Goal: Information Seeking & Learning: Check status

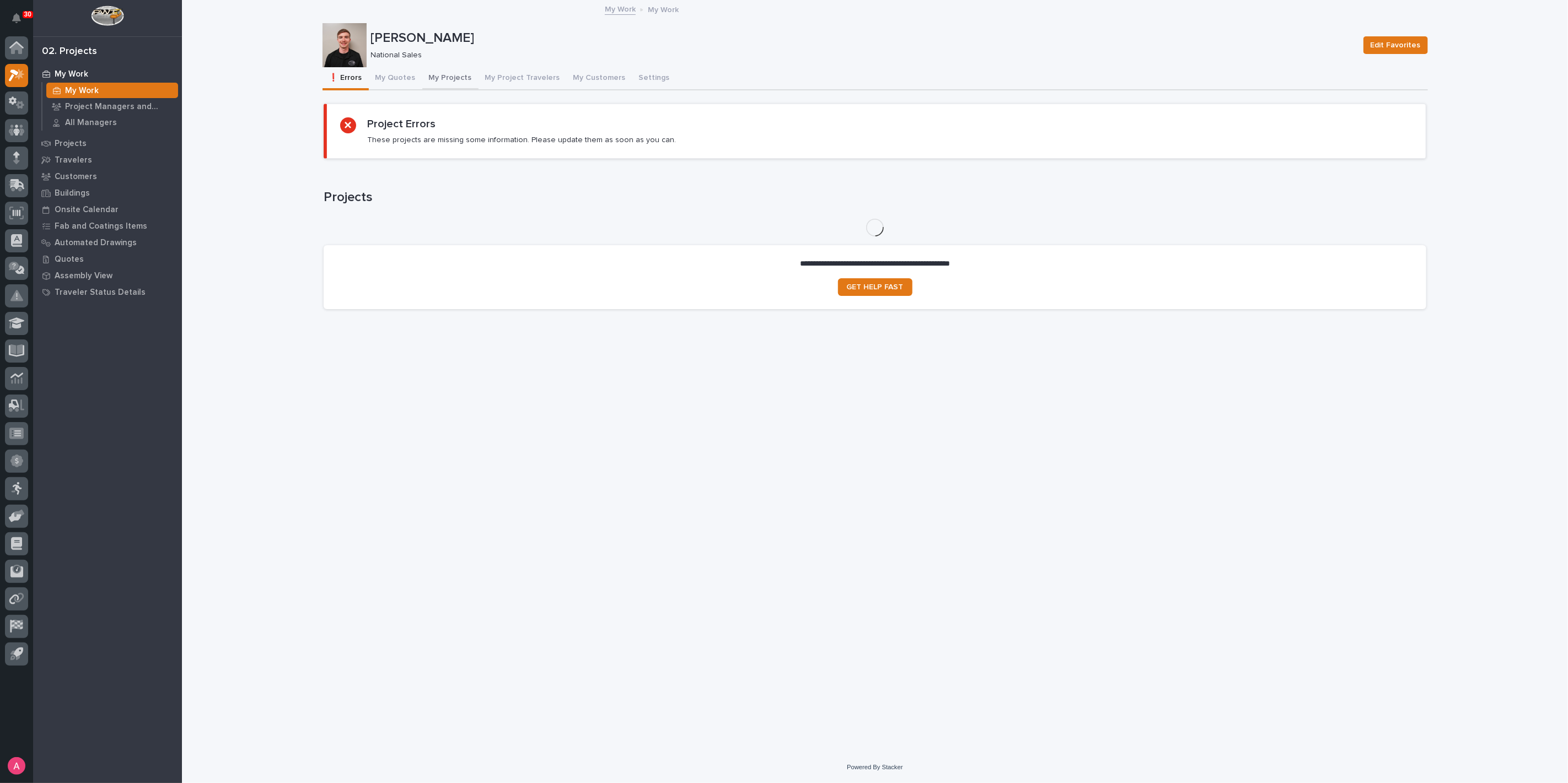
click at [452, 78] on button "My Projects" at bounding box center [450, 79] width 56 height 23
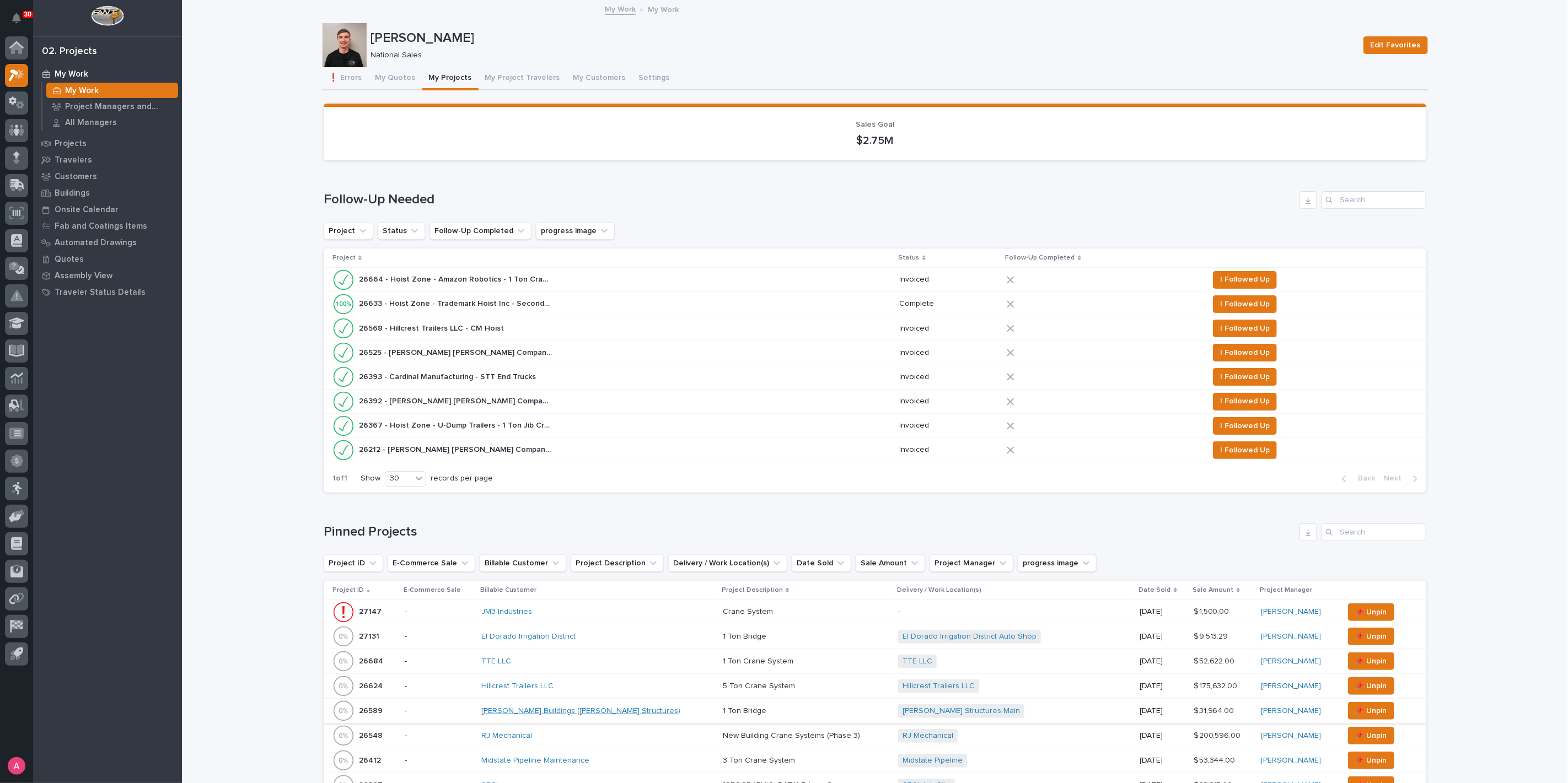
scroll to position [184, 0]
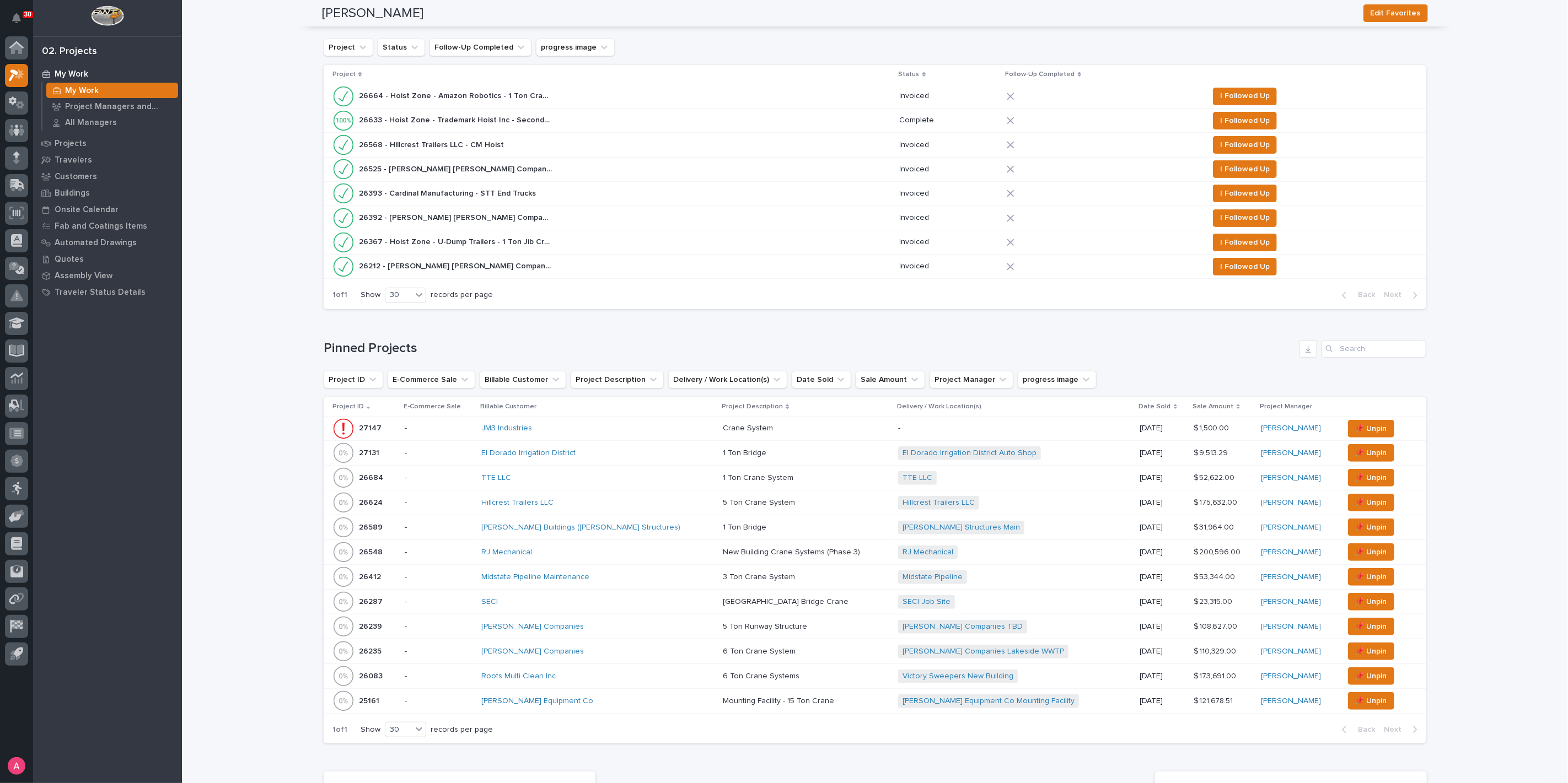
click at [646, 524] on div "[PERSON_NAME] Buildings ([PERSON_NAME] Structures)" at bounding box center [578, 527] width 193 height 9
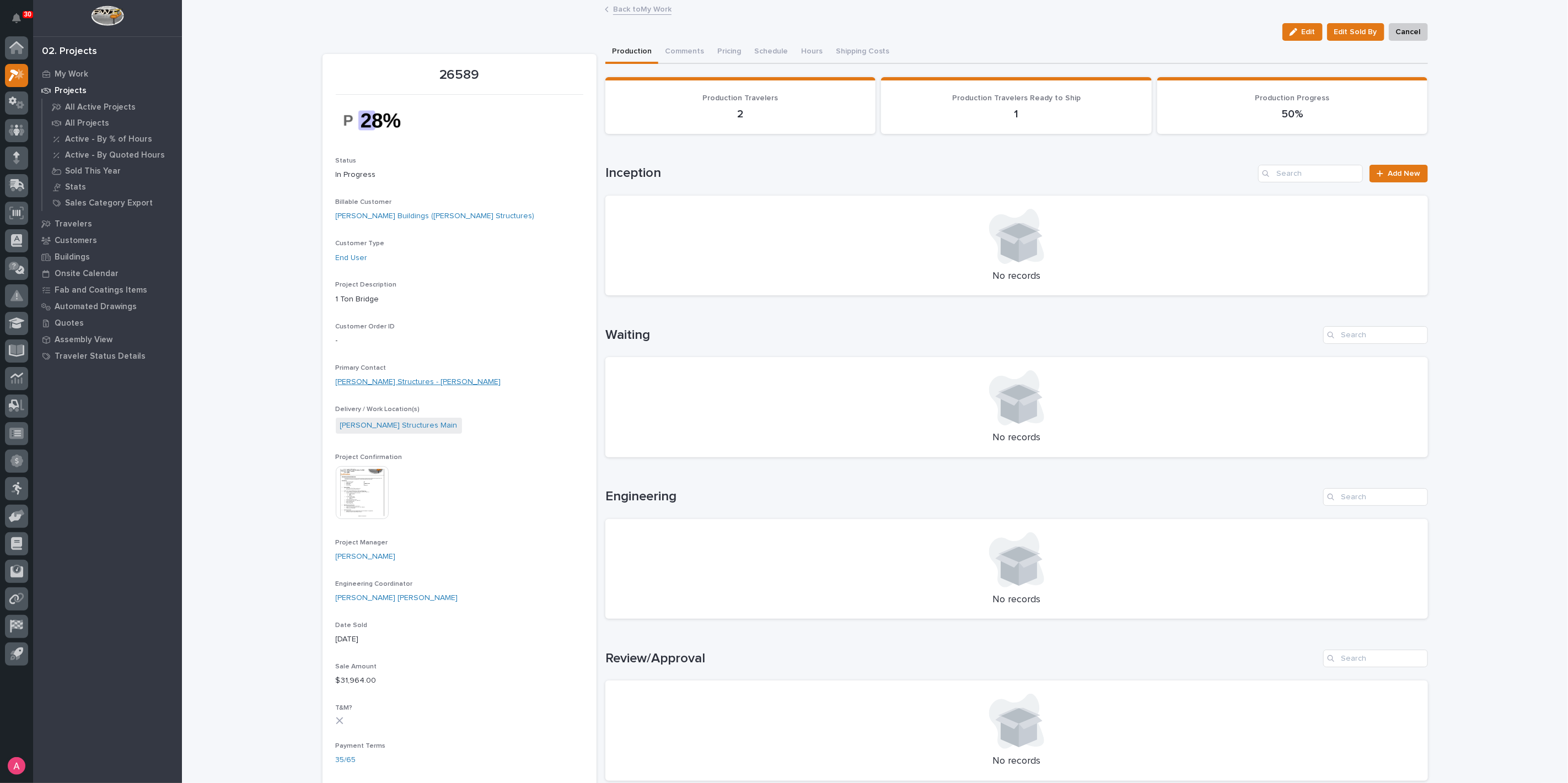
click at [413, 381] on link "[PERSON_NAME] Structures - [PERSON_NAME]" at bounding box center [419, 382] width 166 height 12
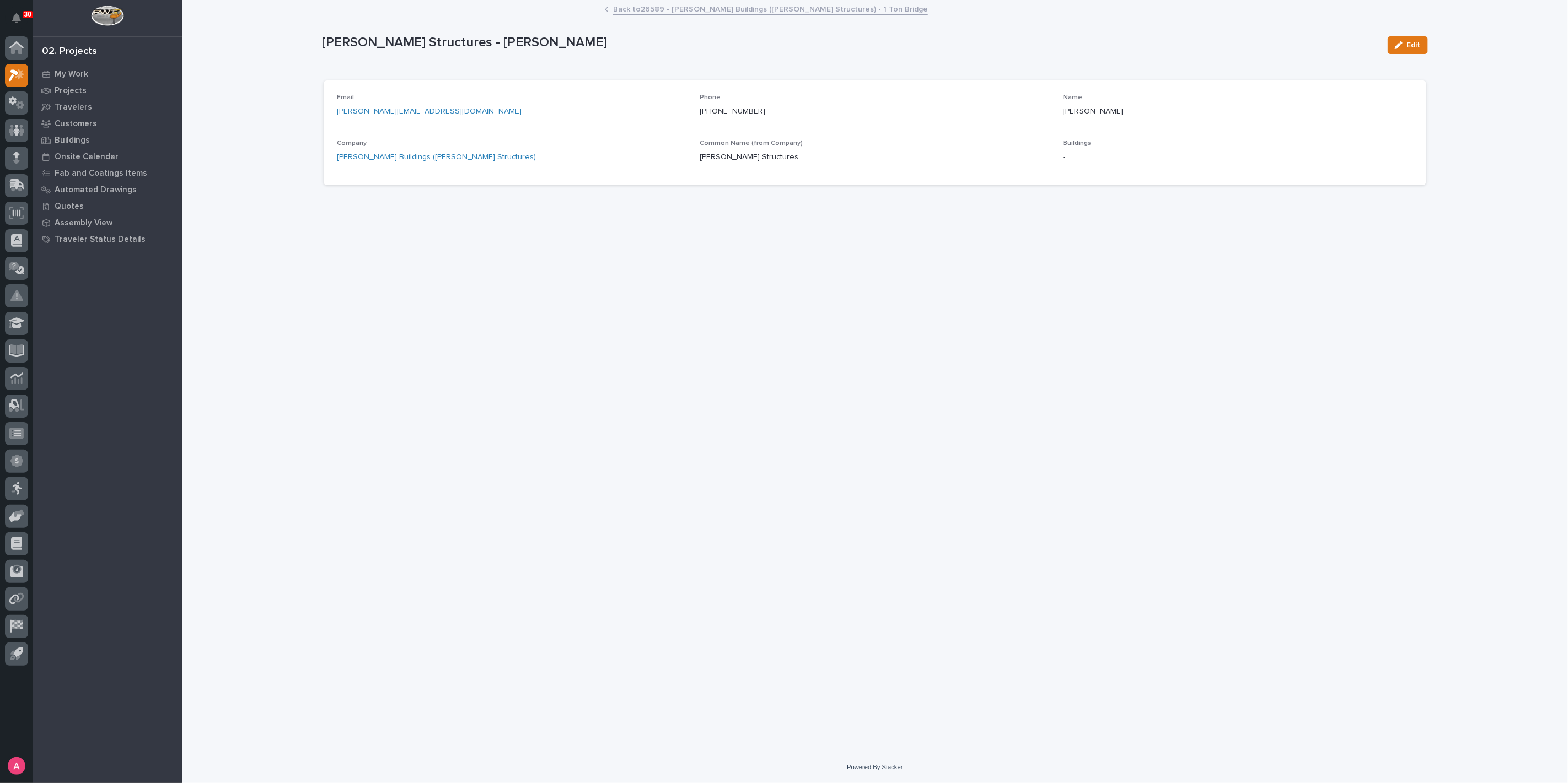
click at [761, 10] on link "Back to 26589 - [PERSON_NAME] Buildings ([PERSON_NAME] Structures) - 1 Ton Brid…" at bounding box center [770, 9] width 315 height 13
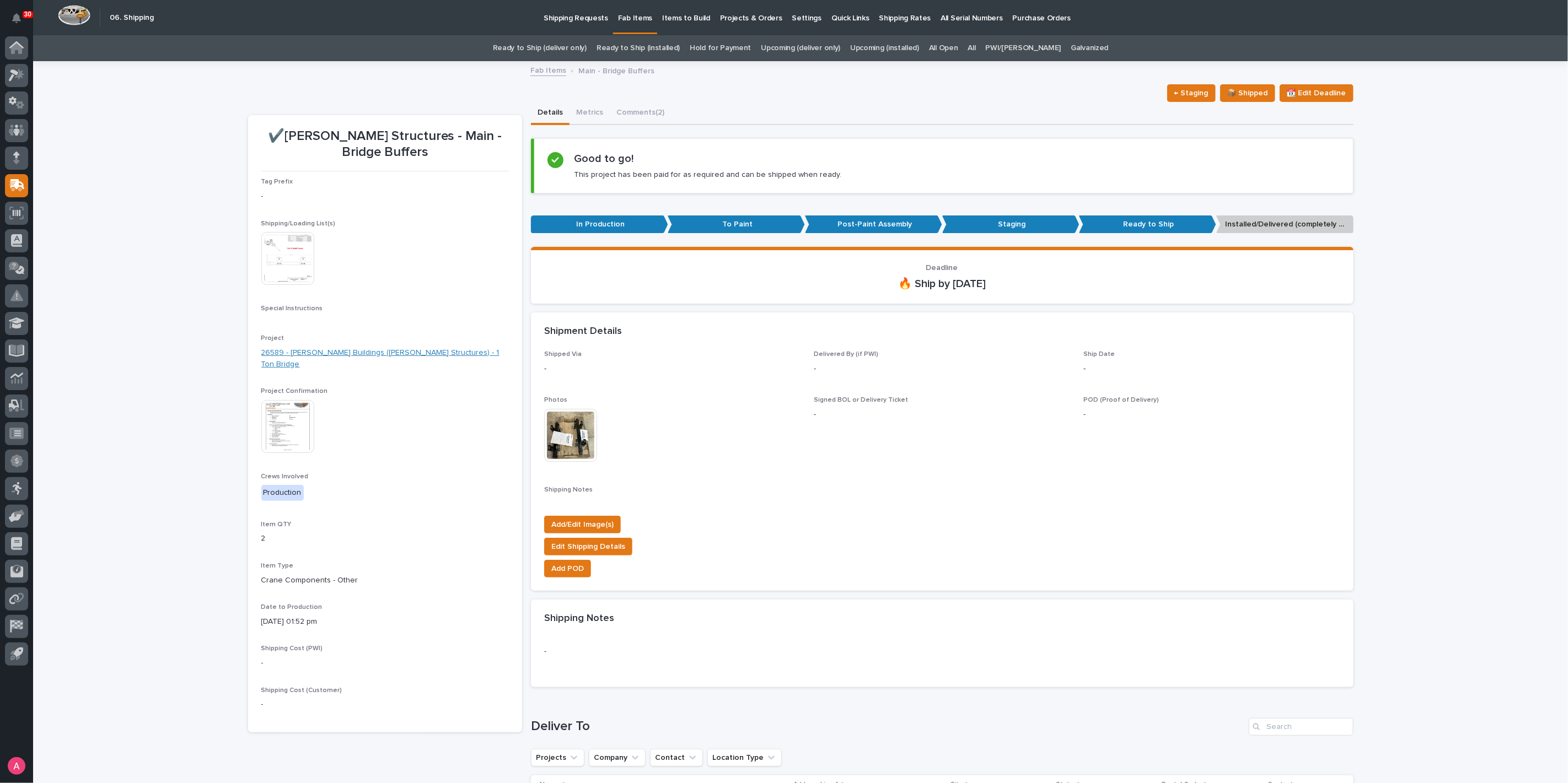
click at [358, 351] on link "26589 - [PERSON_NAME] Buildings ([PERSON_NAME] Structures) - 1 Ton Bridge" at bounding box center [385, 359] width 248 height 23
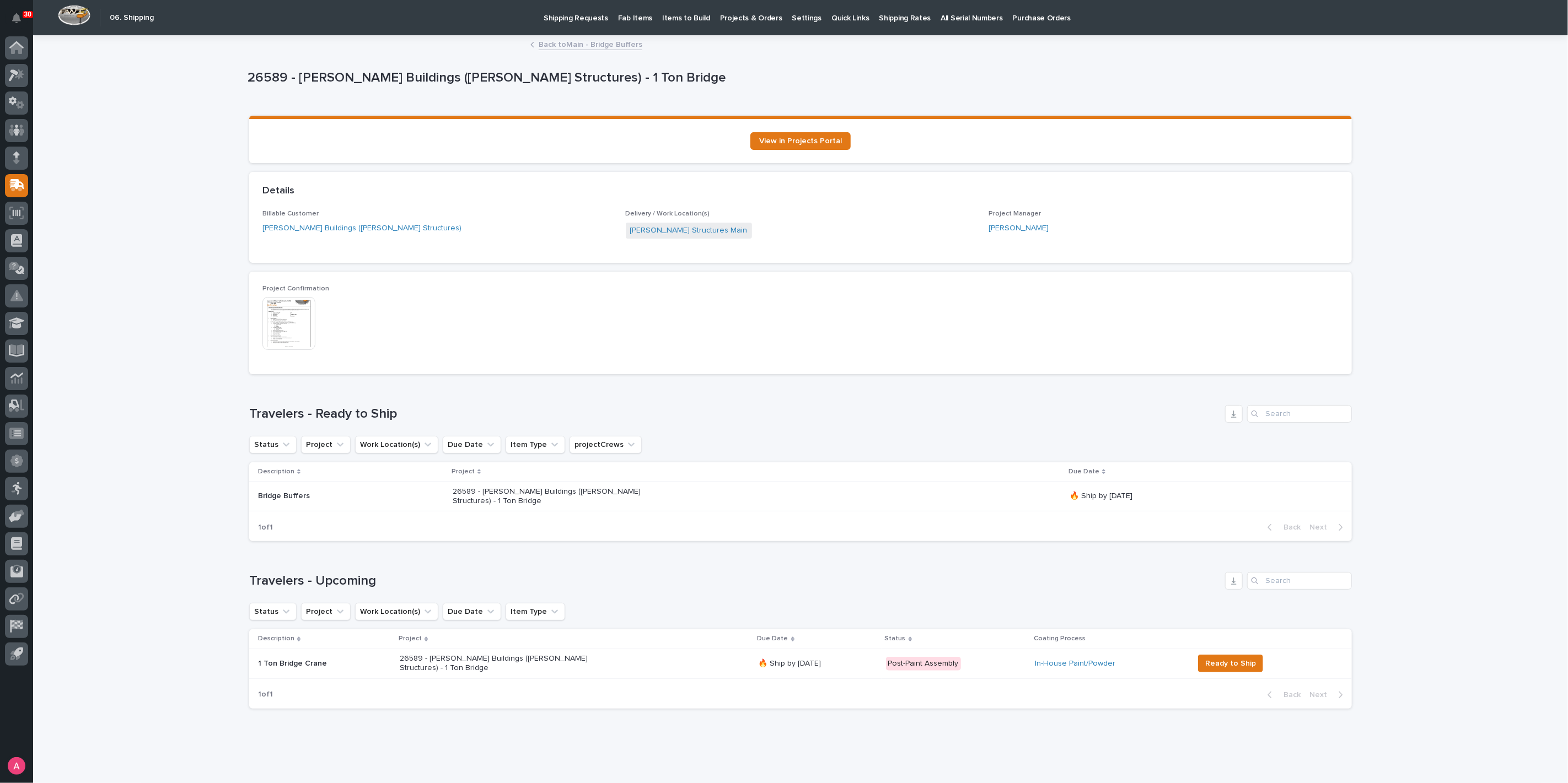
click at [687, 680] on div "Description Project Due Date Status Coating Process 1 Ton Bridge Crane 1 Ton Br…" at bounding box center [800, 655] width 1103 height 51
click at [693, 665] on div "26589 - [PERSON_NAME] Buildings ([PERSON_NAME] Structures) - 1 Ton Bridge" at bounding box center [575, 663] width 350 height 27
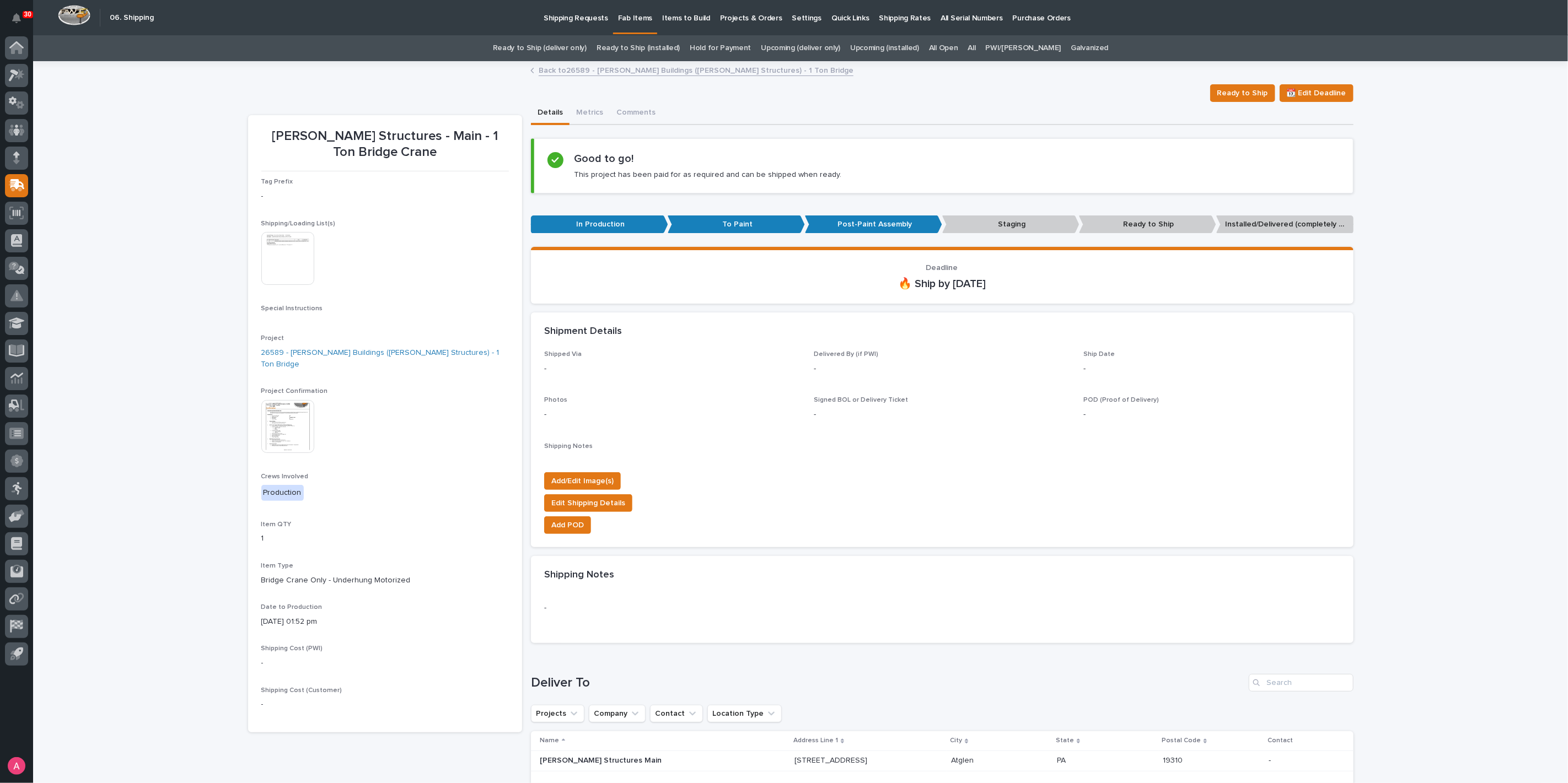
click at [607, 73] on link "Back to 26589 - [PERSON_NAME] Buildings ([PERSON_NAME] Structures) - 1 Ton Brid…" at bounding box center [696, 69] width 315 height 13
click at [550, 69] on link "Back to 26589 - [PERSON_NAME] Buildings ([PERSON_NAME] Structures) - 1 Ton Brid…" at bounding box center [696, 69] width 315 height 13
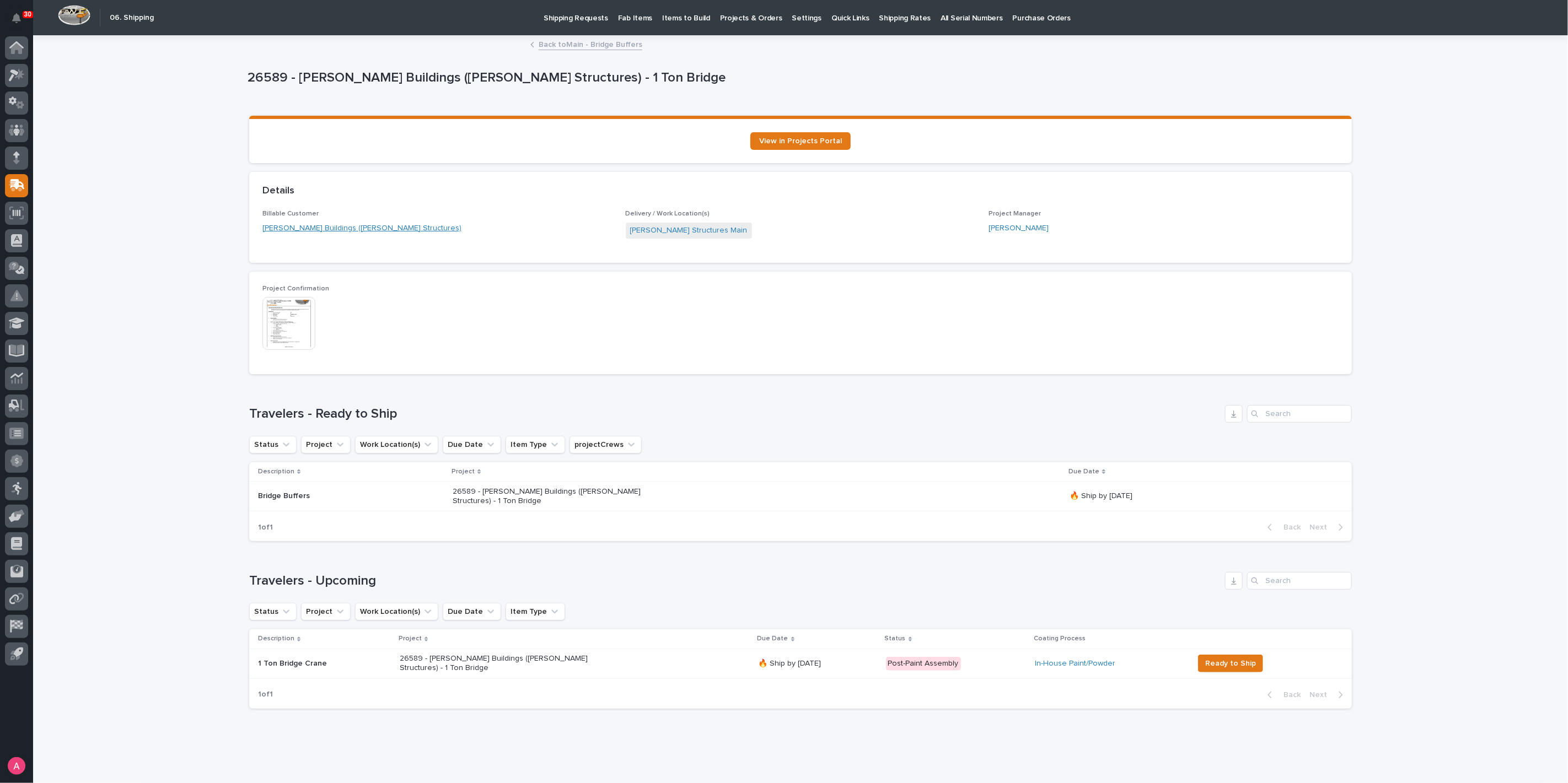
click at [322, 227] on link "[PERSON_NAME] Buildings ([PERSON_NAME] Structures)" at bounding box center [362, 228] width 199 height 12
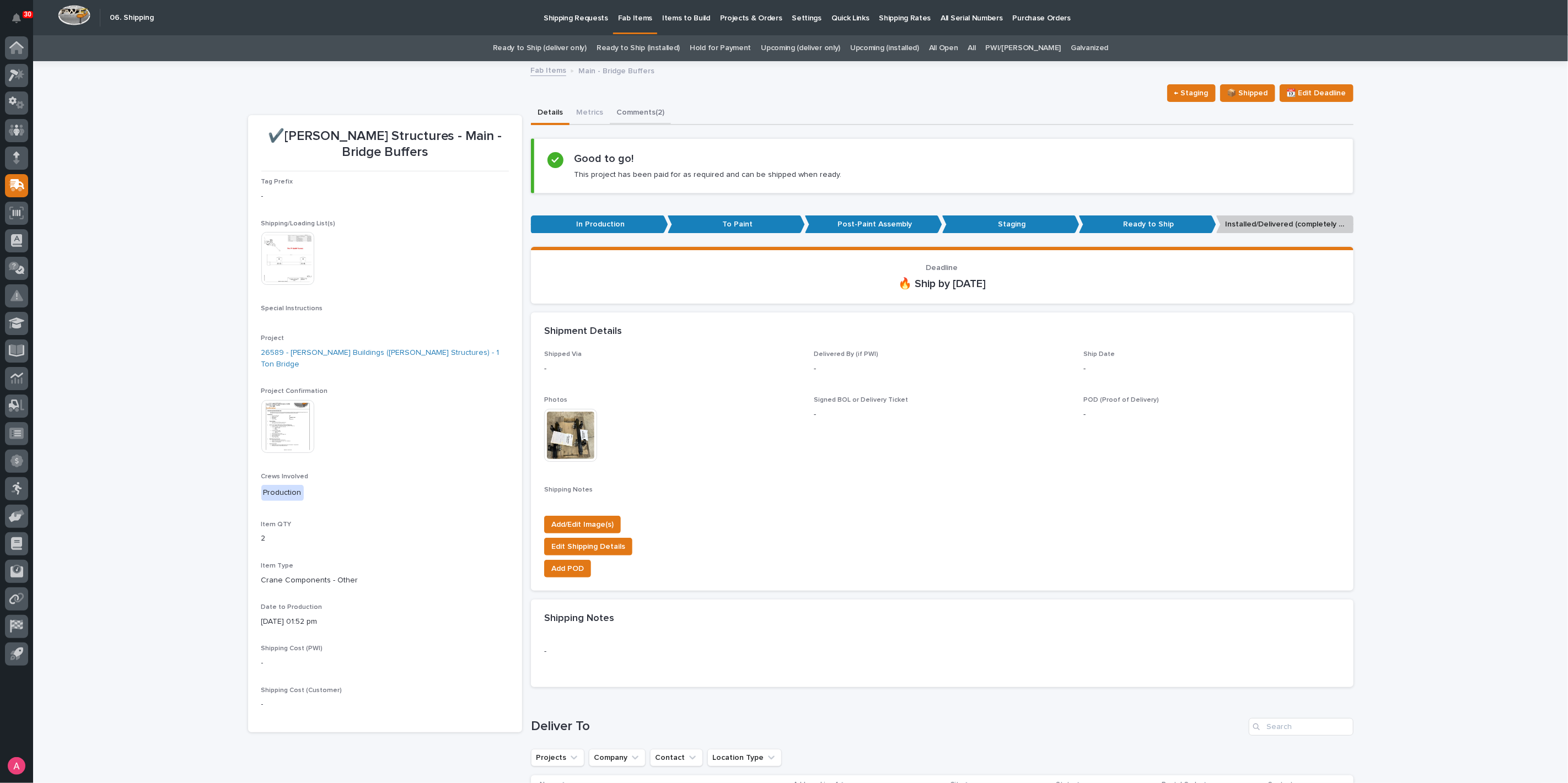
click at [660, 116] on button "Comments (2)" at bounding box center [640, 114] width 61 height 23
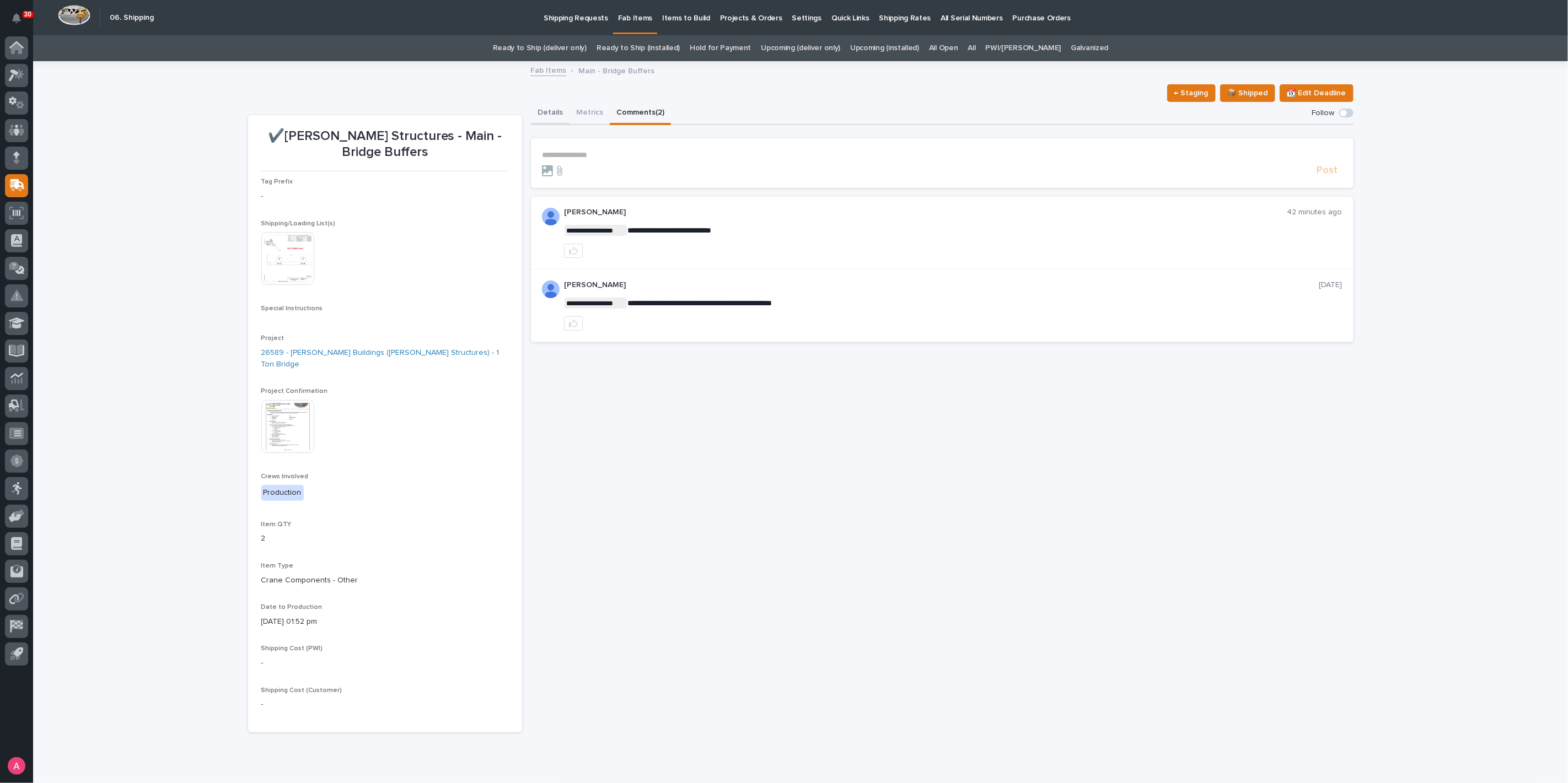
click at [553, 111] on button "Details" at bounding box center [550, 114] width 38 height 23
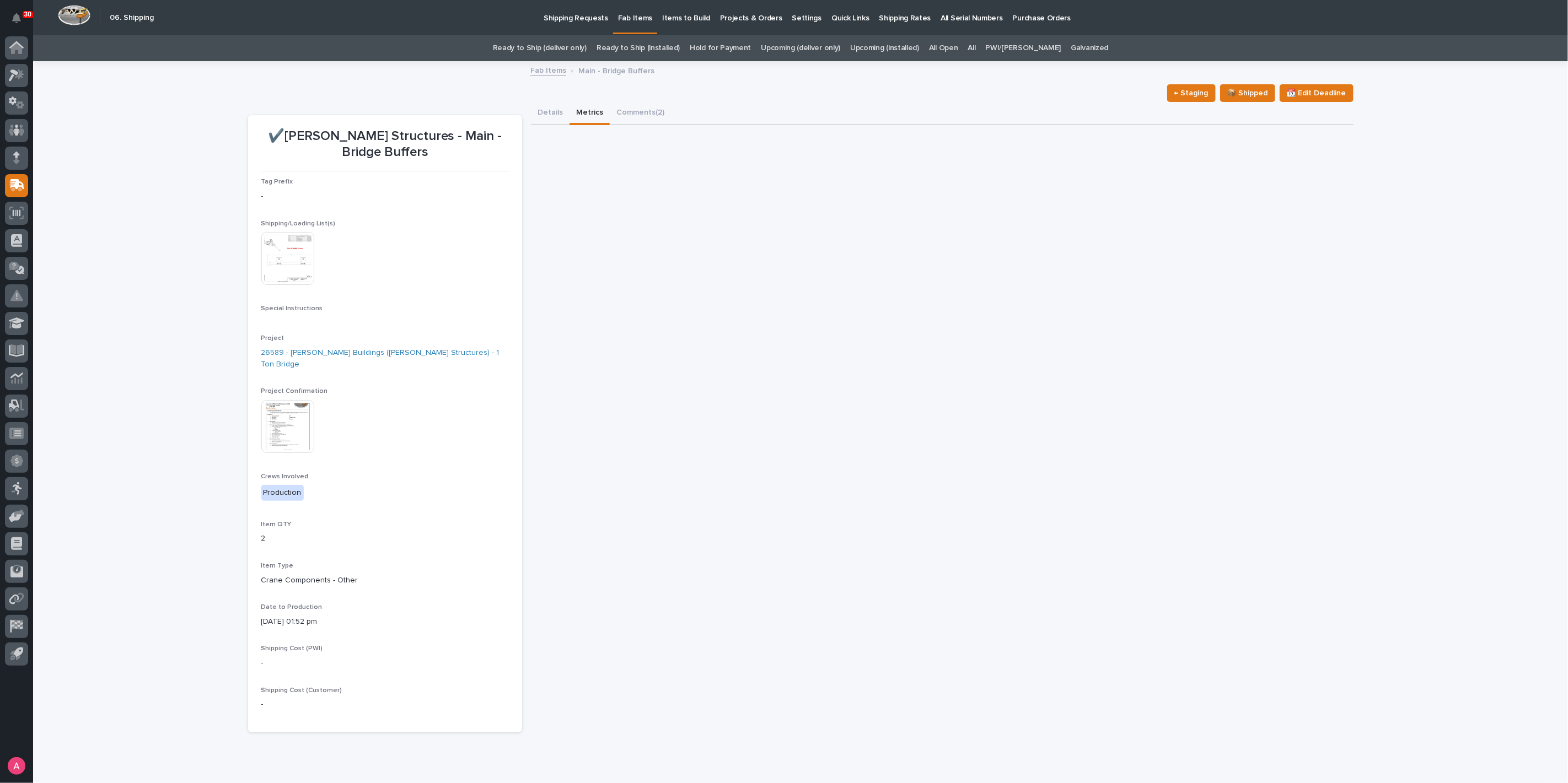
drag, startPoint x: 481, startPoint y: 119, endPoint x: 500, endPoint y: 117, distance: 19.1
click at [388, 356] on link "26589 - [PERSON_NAME] Buildings ([PERSON_NAME] Structures) - 1 Ton Bridge" at bounding box center [385, 359] width 248 height 23
click at [21, 69] on icon at bounding box center [16, 75] width 16 height 13
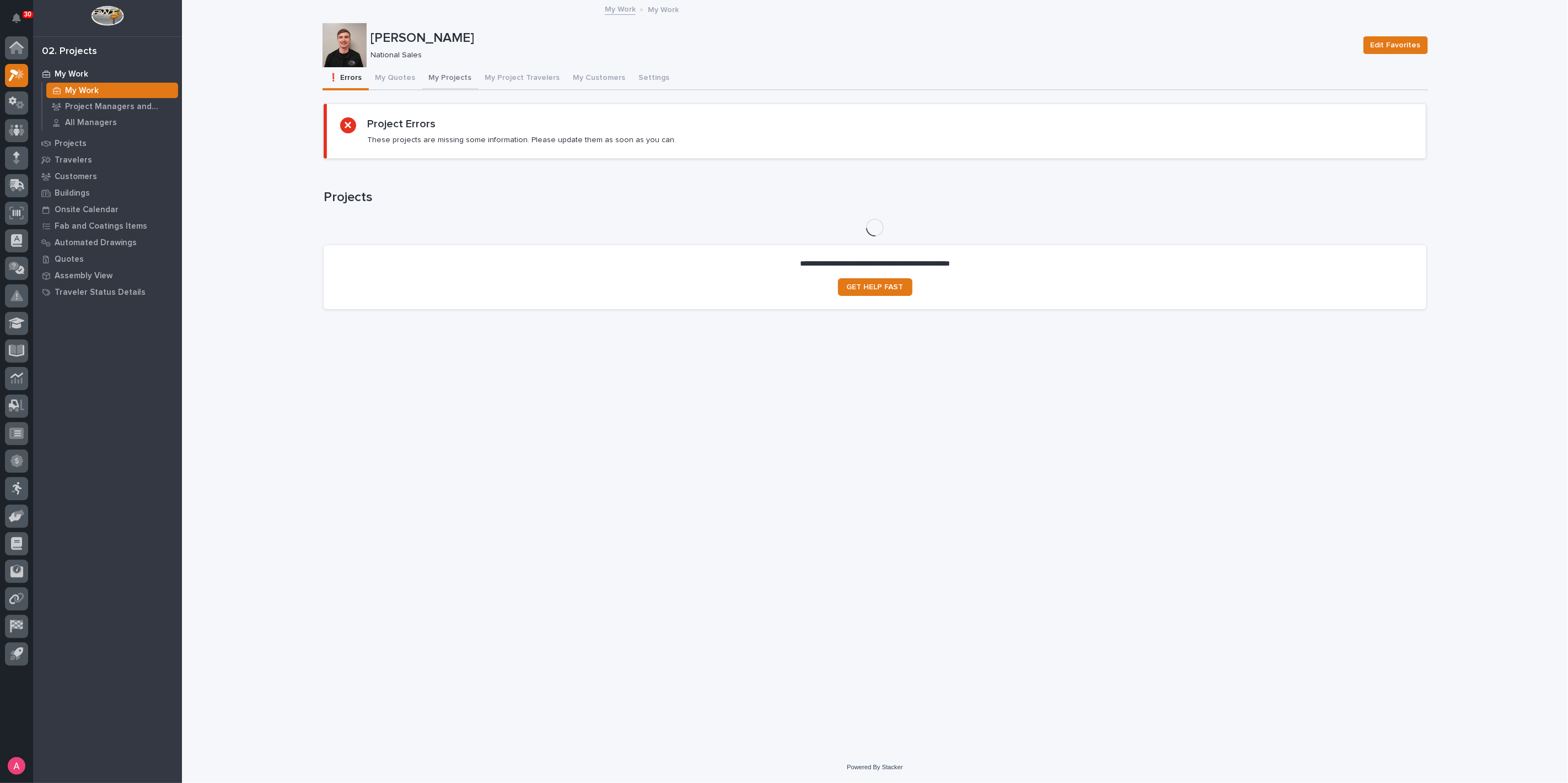
click at [461, 72] on button "My Projects" at bounding box center [450, 79] width 56 height 23
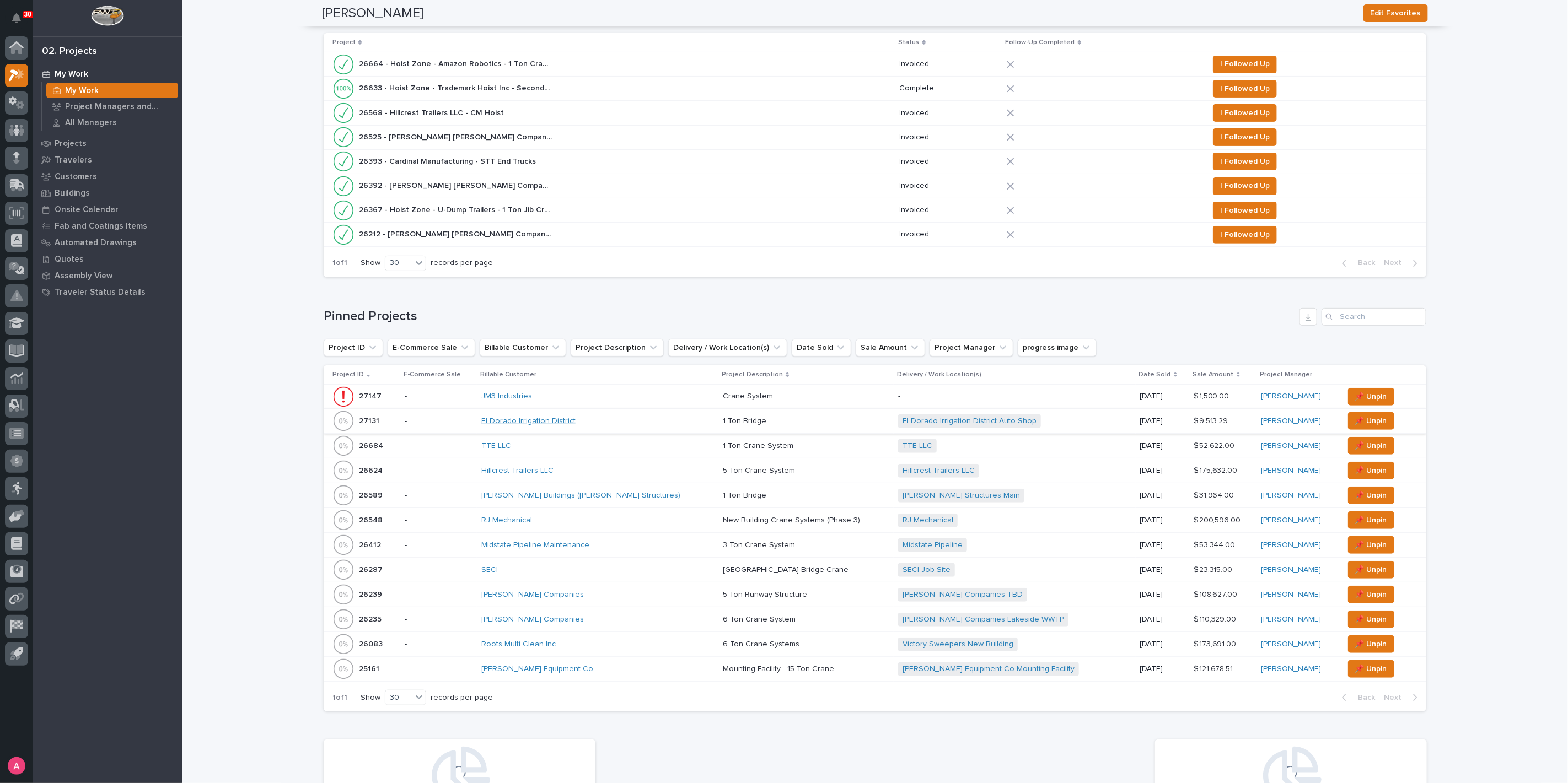
scroll to position [306, 0]
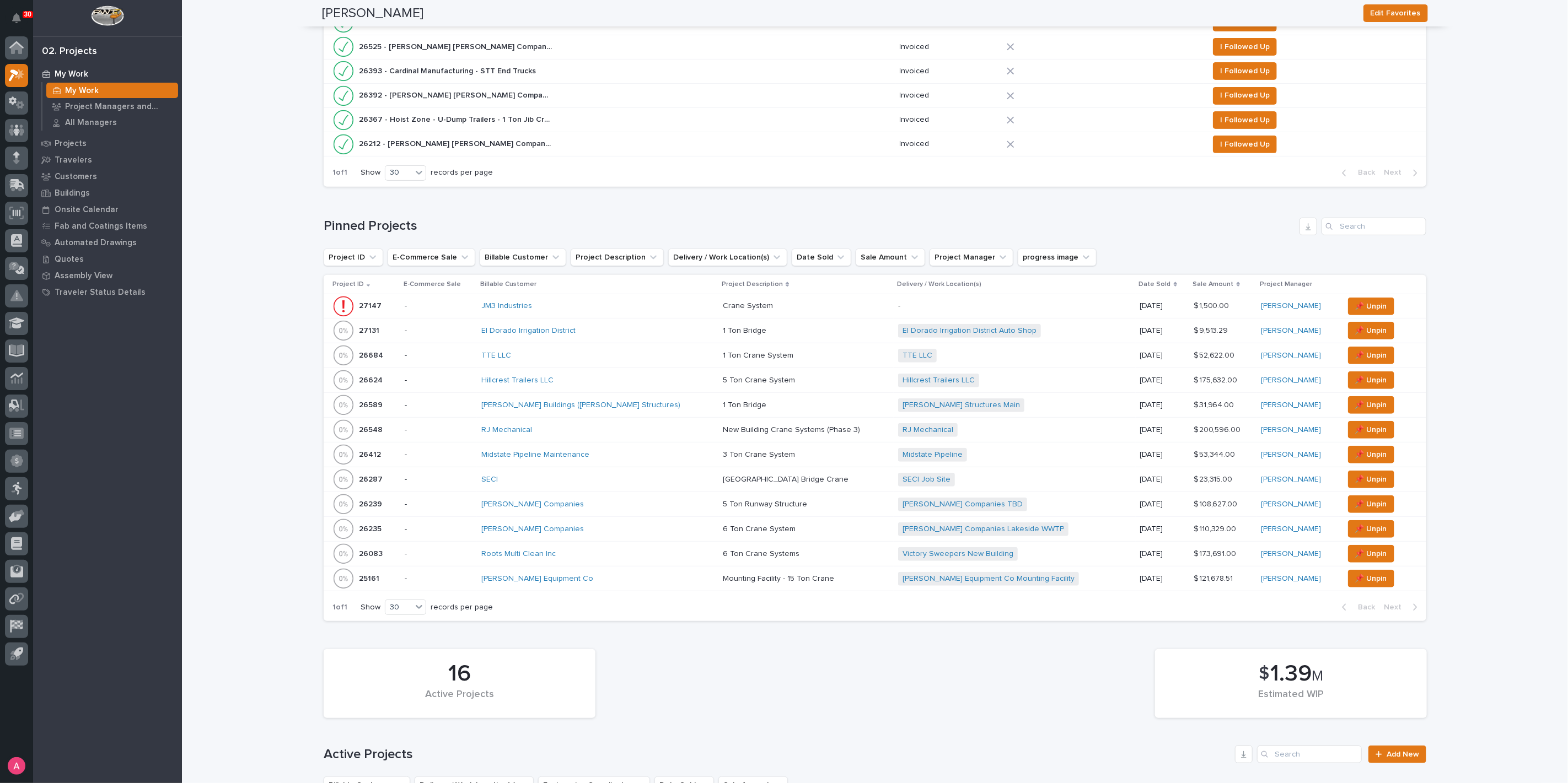
click at [642, 400] on div "[PERSON_NAME] Buildings ([PERSON_NAME] Structures)" at bounding box center [578, 405] width 193 height 9
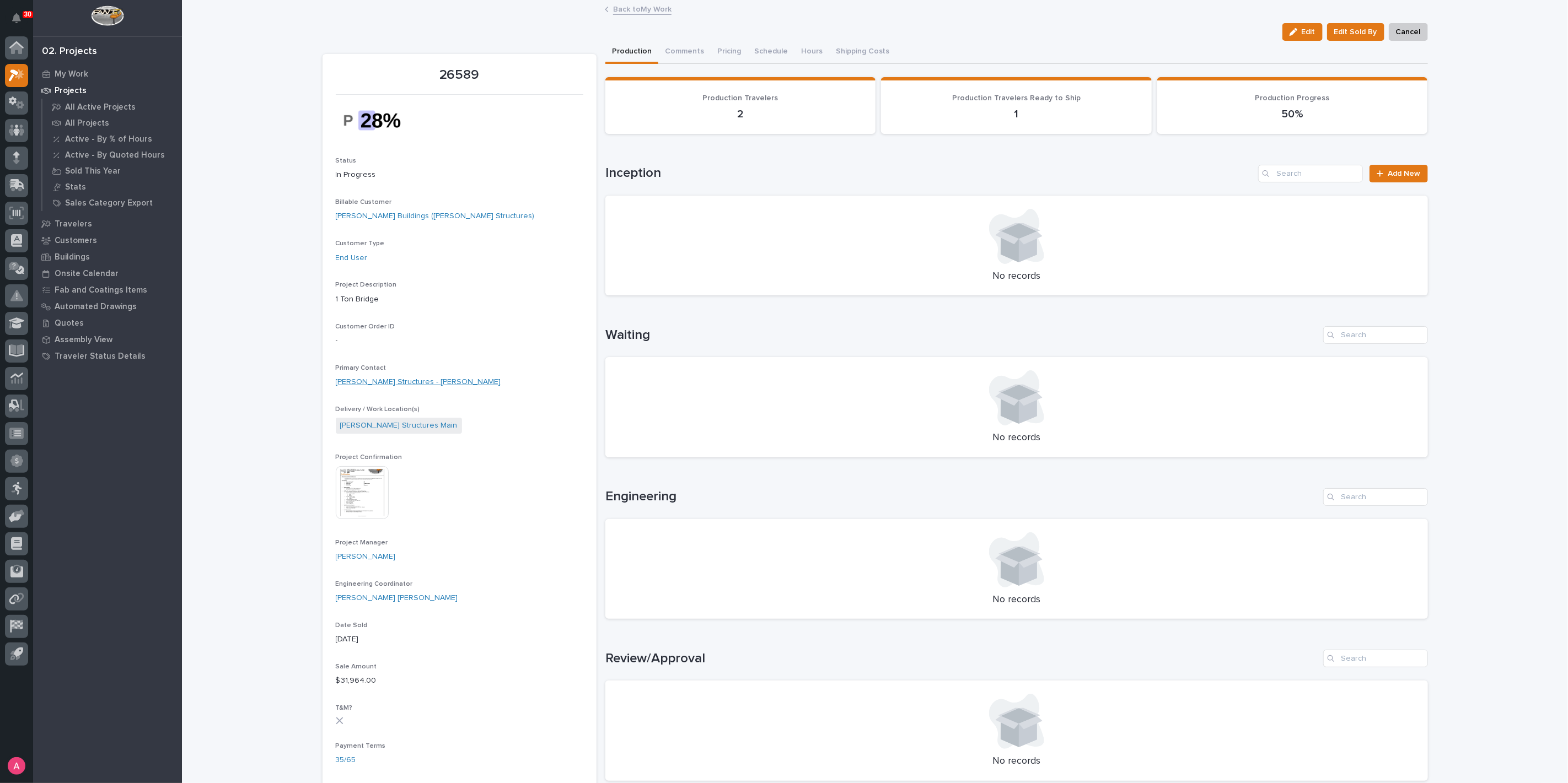
click at [425, 381] on link "[PERSON_NAME] Structures - [PERSON_NAME]" at bounding box center [419, 382] width 166 height 12
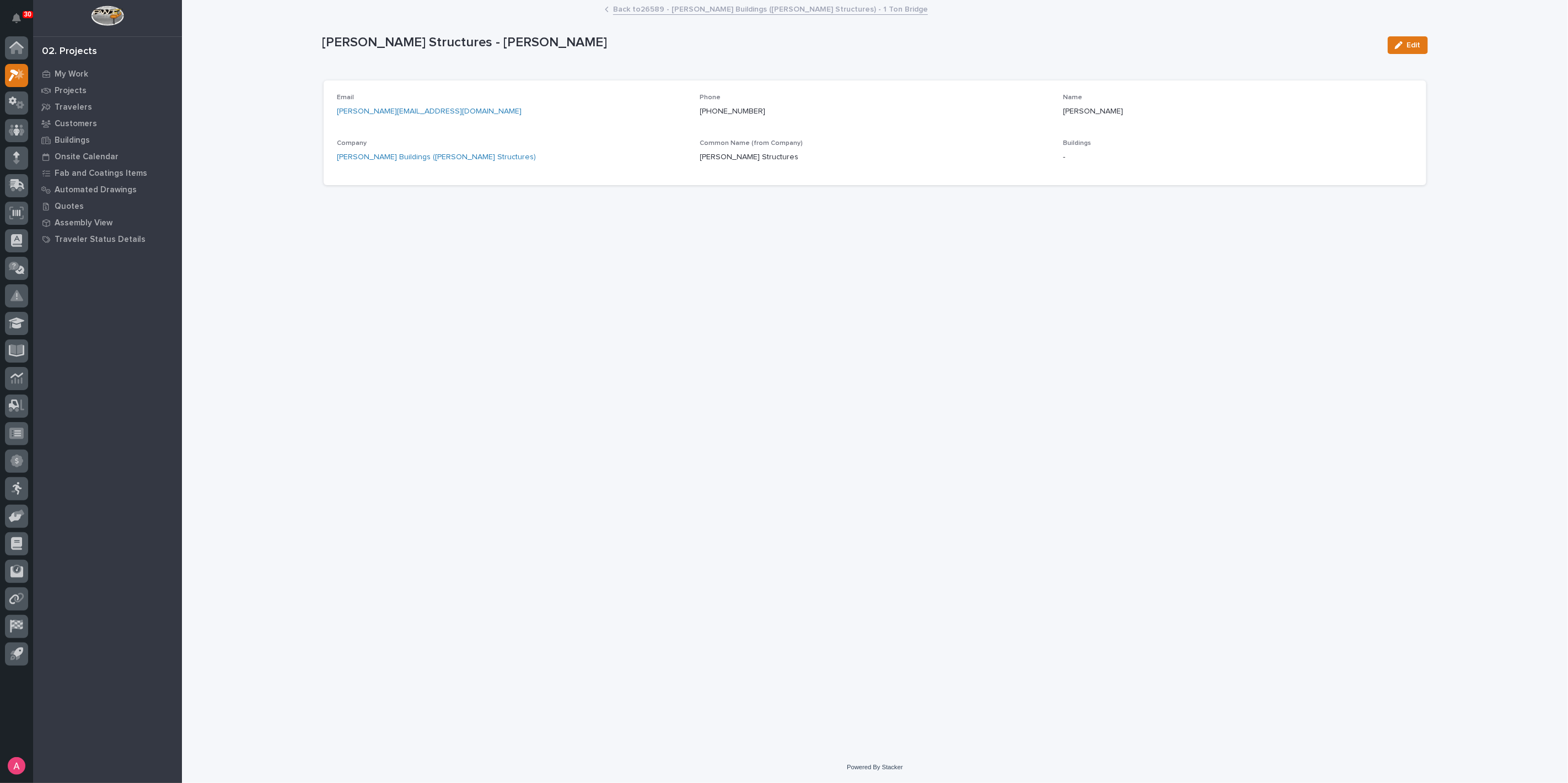
click at [292, 188] on div "Loading... Saving… Loading... Saving… [PERSON_NAME] Structures - [PERSON_NAME] …" at bounding box center [875, 377] width 1386 height 751
click at [279, 256] on div "Loading... Saving… Loading... Saving… [PERSON_NAME] Structures - [PERSON_NAME] …" at bounding box center [875, 377] width 1386 height 751
click at [243, 162] on div "Loading... Saving… Loading... Saving… [PERSON_NAME] Structures - [PERSON_NAME] …" at bounding box center [875, 377] width 1386 height 751
drag, startPoint x: 444, startPoint y: 276, endPoint x: 382, endPoint y: 268, distance: 62.5
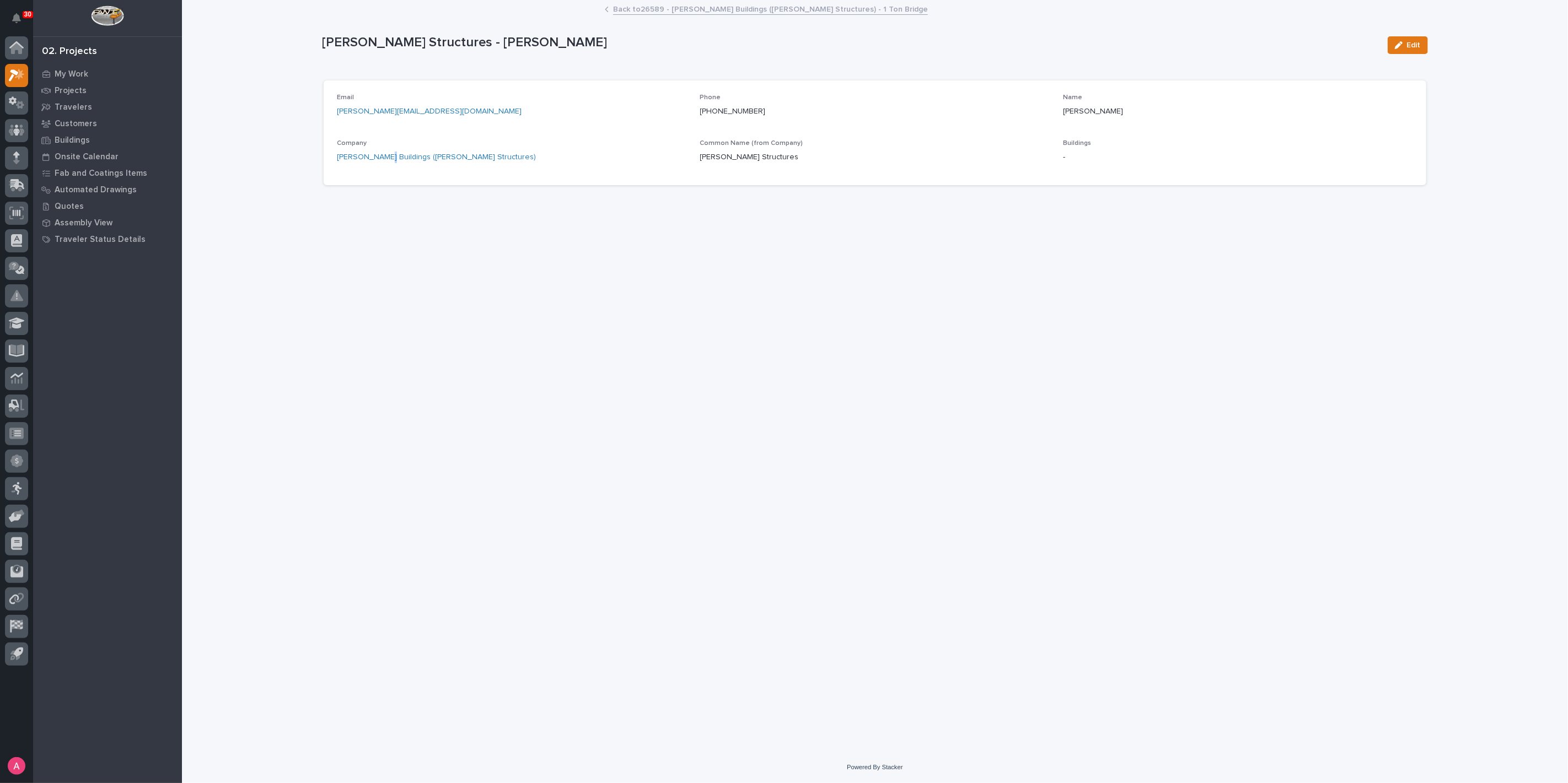
click at [382, 268] on div "Loading... Saving… Loading... Saving… [PERSON_NAME] Structures - [PERSON_NAME] …" at bounding box center [875, 363] width 1116 height 723
click at [376, 266] on div "Loading... Saving… Loading... Saving… [PERSON_NAME] Structures - [PERSON_NAME] …" at bounding box center [875, 363] width 1116 height 723
